Goal: Information Seeking & Learning: Learn about a topic

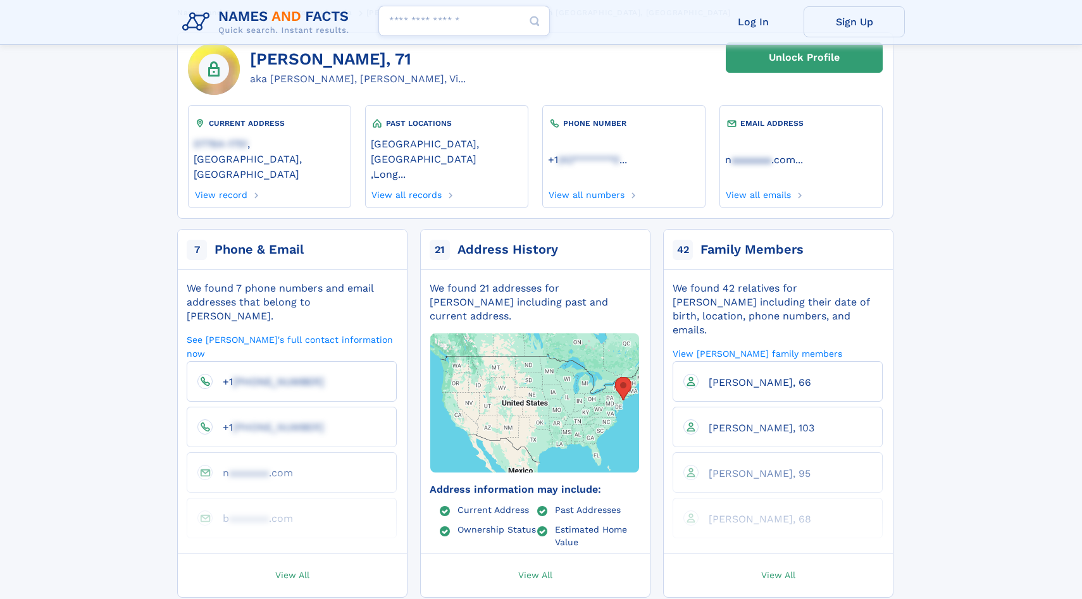
scroll to position [82, 0]
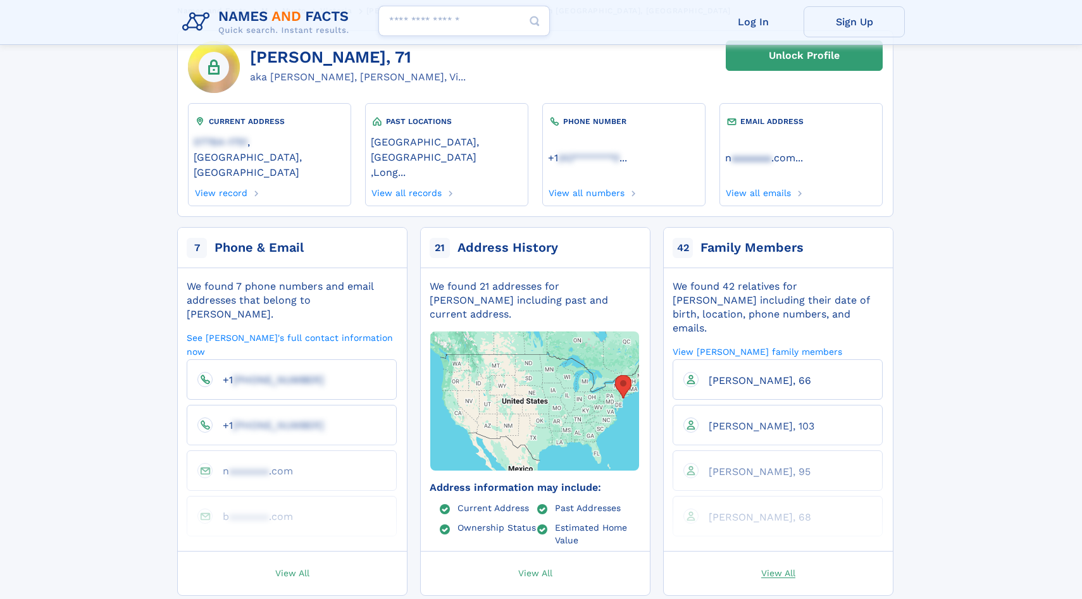
click at [778, 567] on span "View All" at bounding box center [778, 572] width 34 height 11
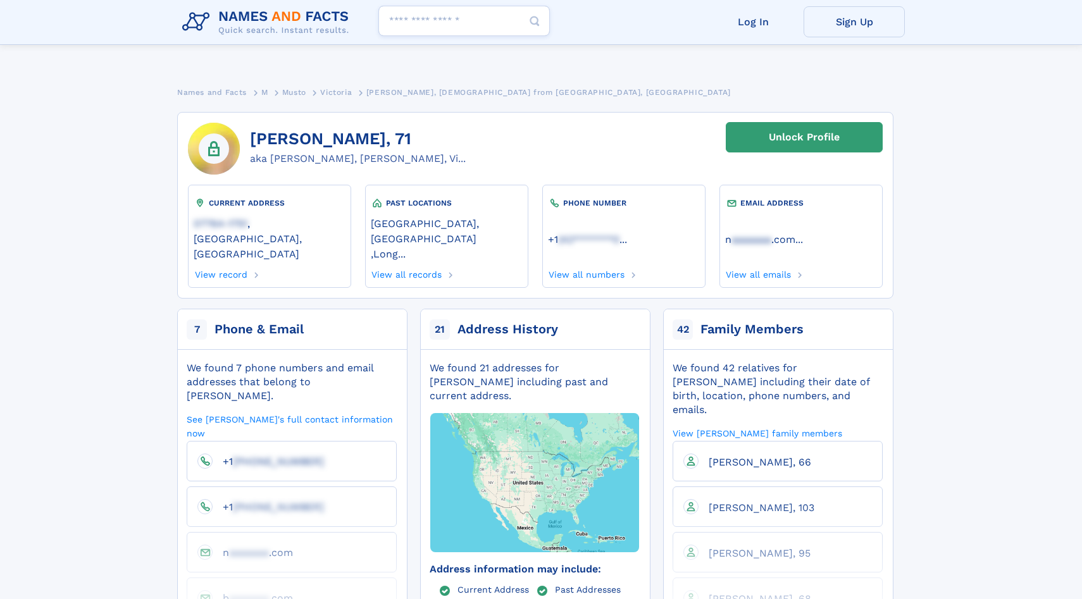
scroll to position [82, 0]
